Goal: Information Seeking & Learning: Learn about a topic

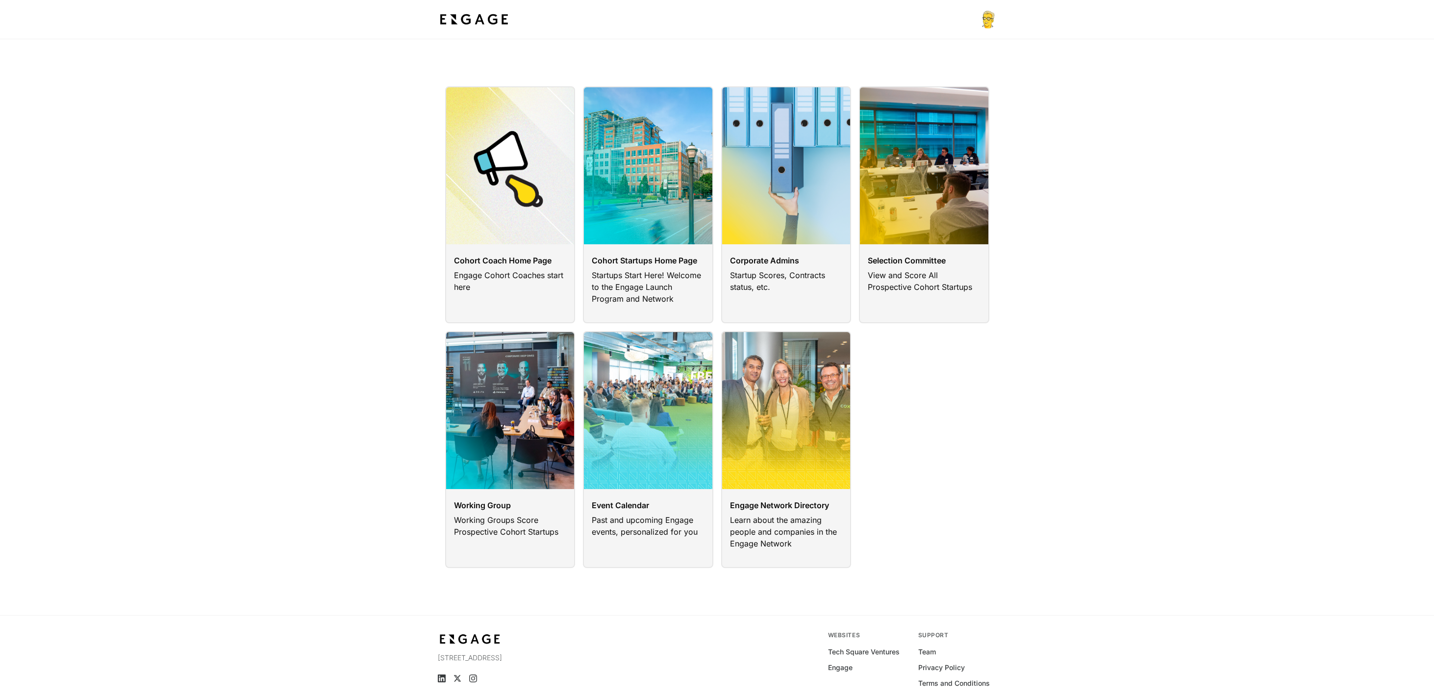
click at [317, 333] on div "Cohort Coach Home Page Engage Cohort Coaches start here Cohort Startups Home Pa…" at bounding box center [717, 327] width 1434 height 482
click at [645, 442] on link at bounding box center [648, 449] width 130 height 237
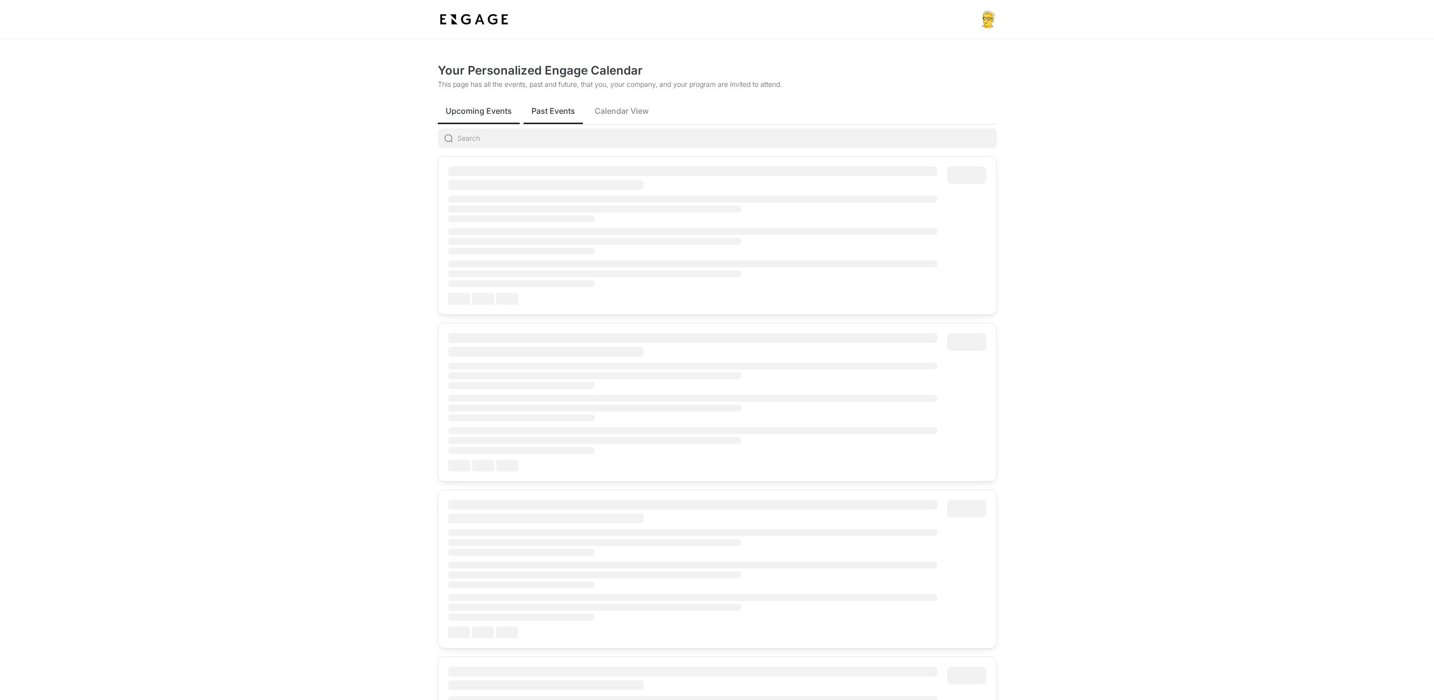
click at [561, 109] on span "Past Events" at bounding box center [554, 111] width 44 height 12
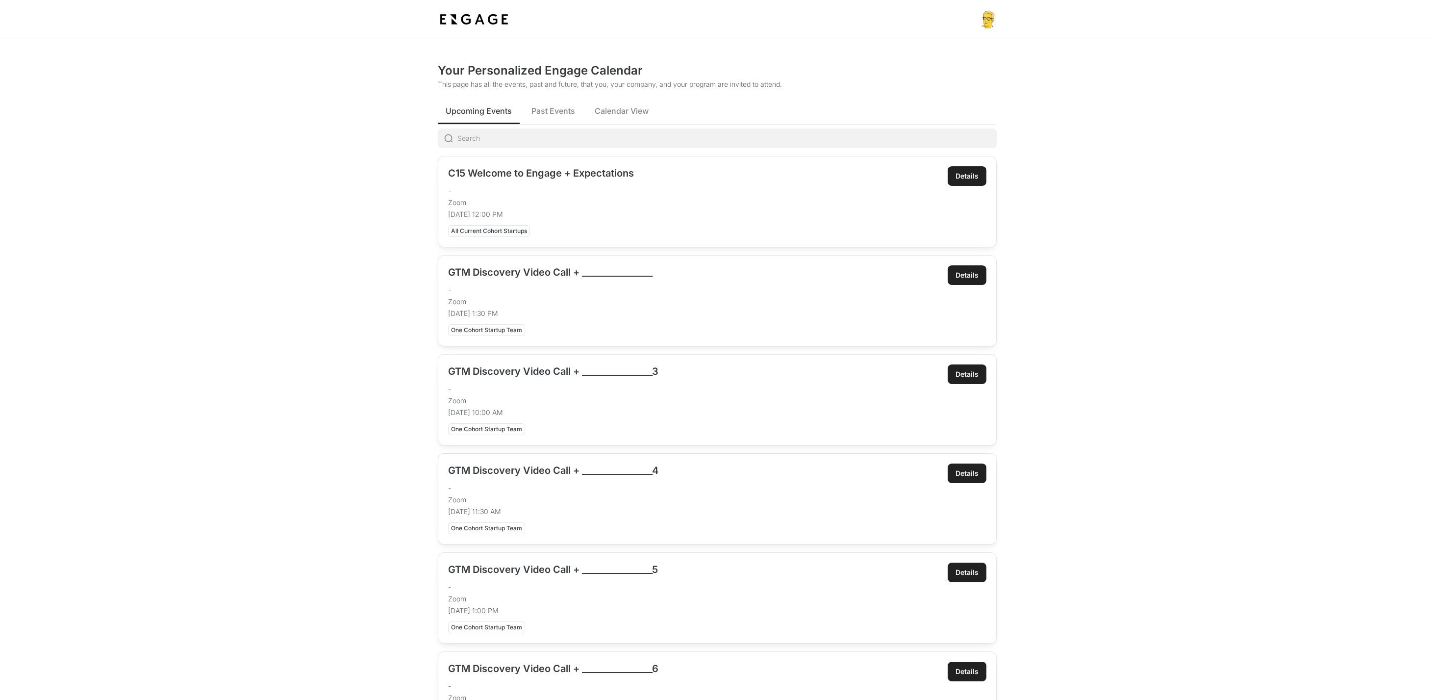
click at [495, 112] on span "Upcoming Events" at bounding box center [479, 111] width 66 height 12
click at [610, 114] on span "Calendar View" at bounding box center [622, 111] width 54 height 12
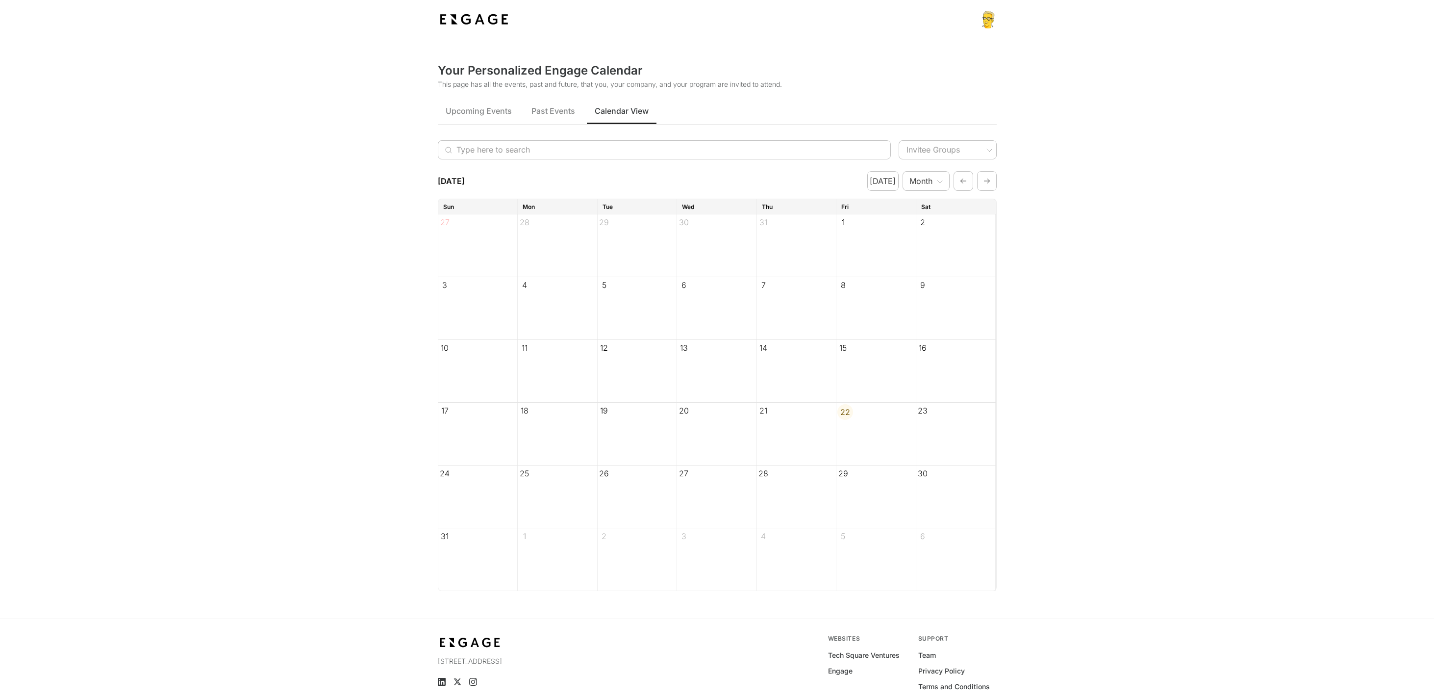
click at [607, 411] on span "19" at bounding box center [604, 411] width 8 height 10
click at [553, 113] on span "Past Events" at bounding box center [554, 111] width 44 height 12
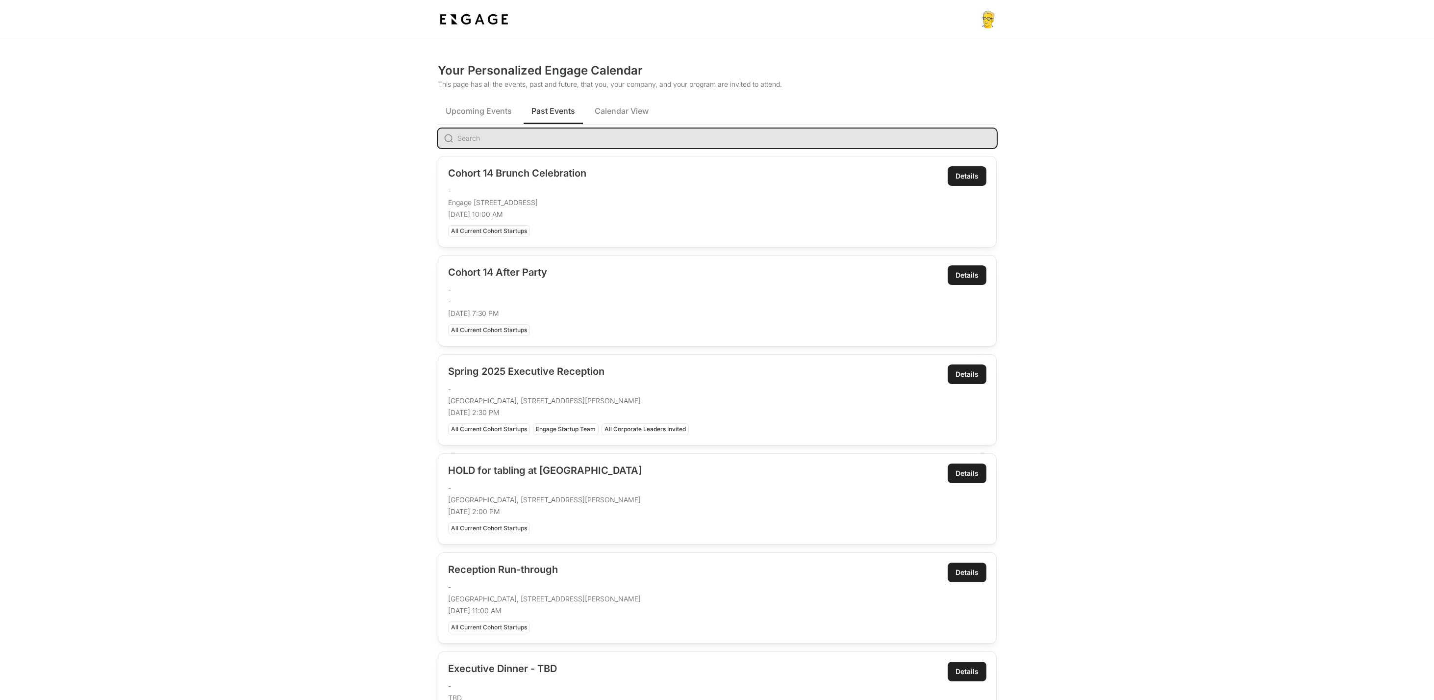
click at [527, 138] on input at bounding box center [727, 138] width 539 height 20
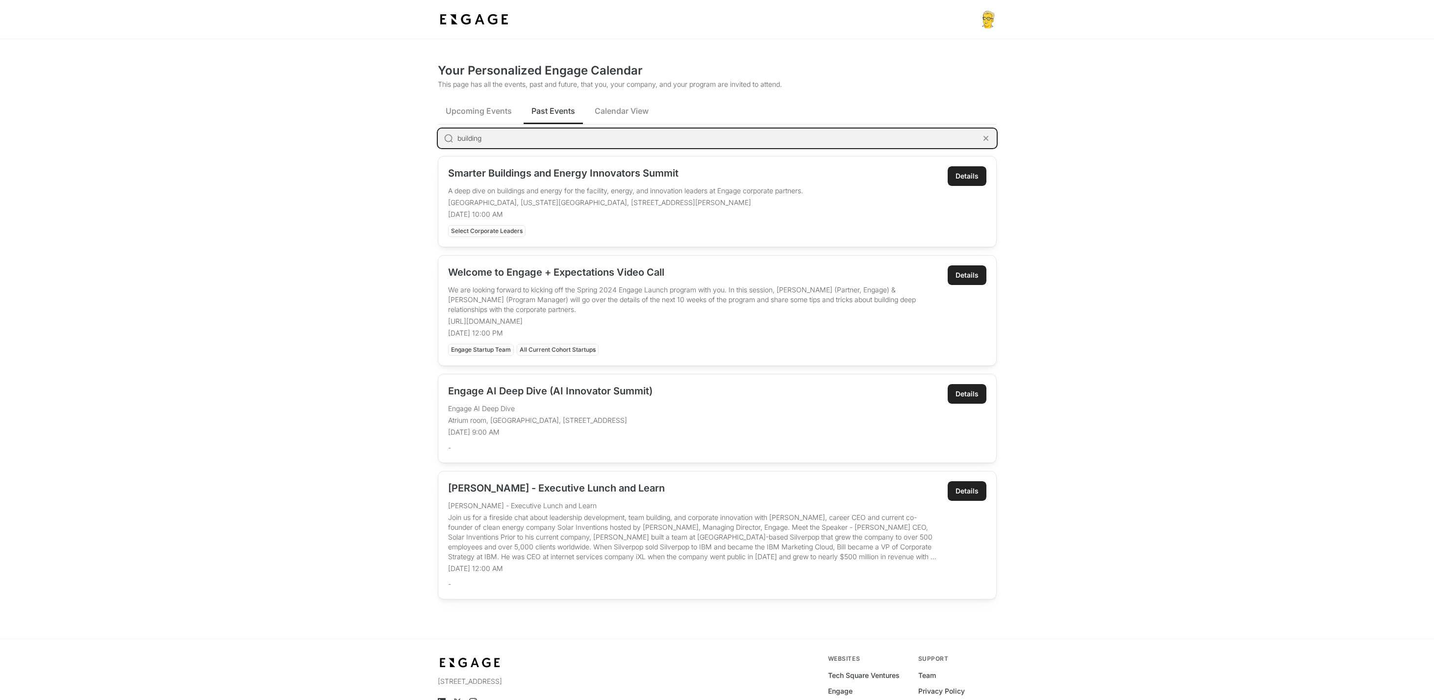
type input "building"
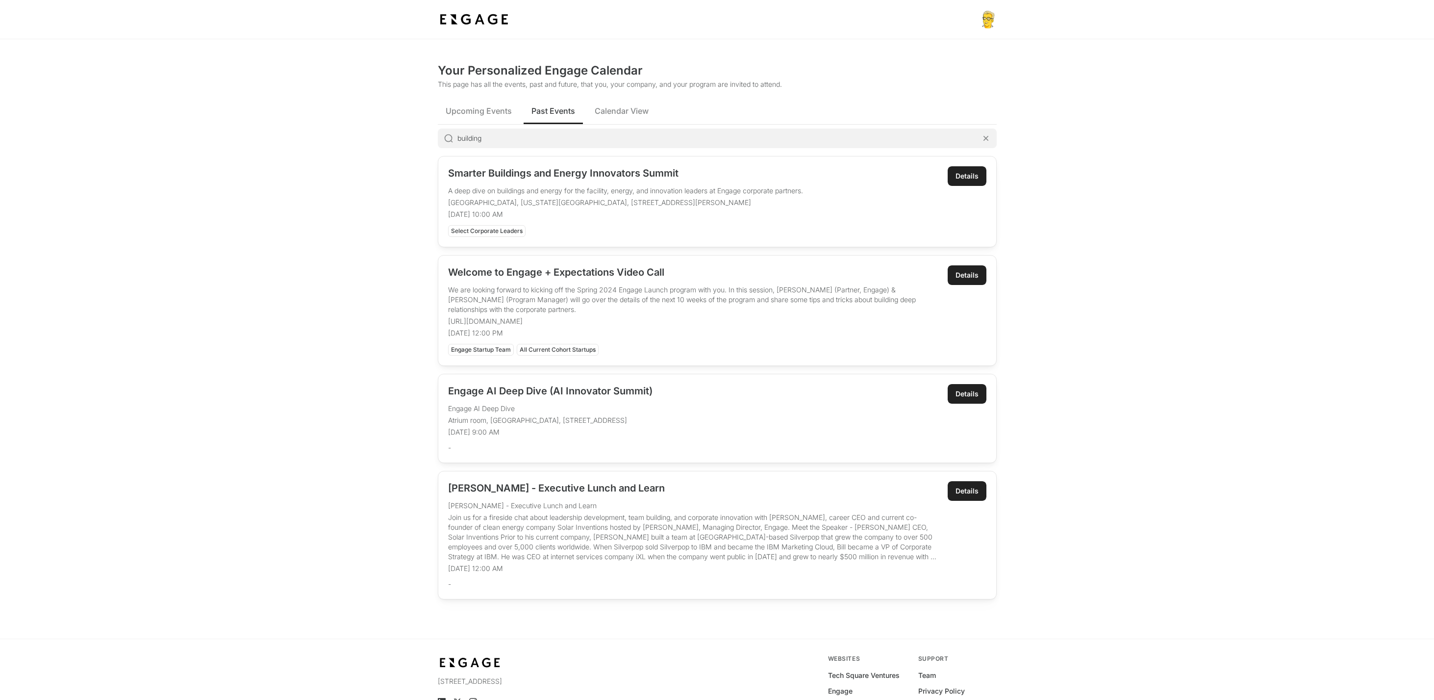
click at [965, 179] on div "Details" at bounding box center [967, 176] width 23 height 10
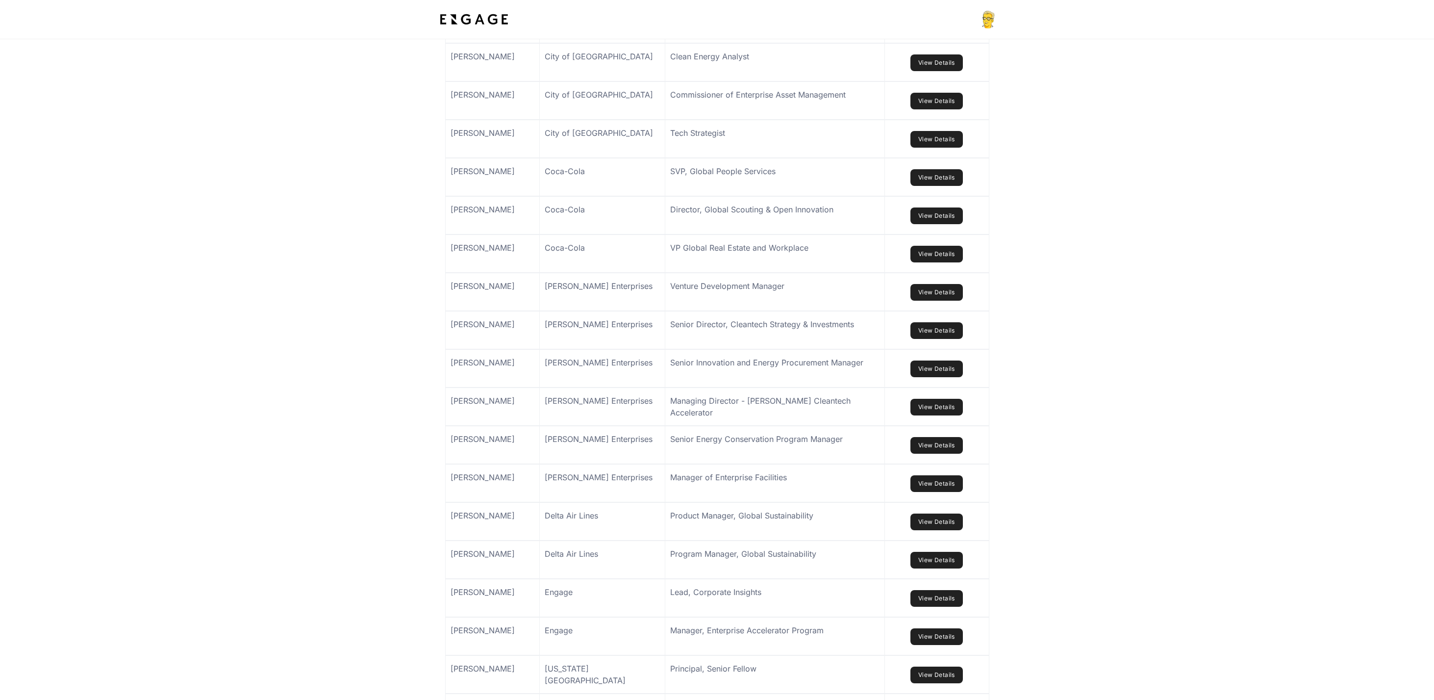
scroll to position [1947, 0]
